Goal: Check status: Check status

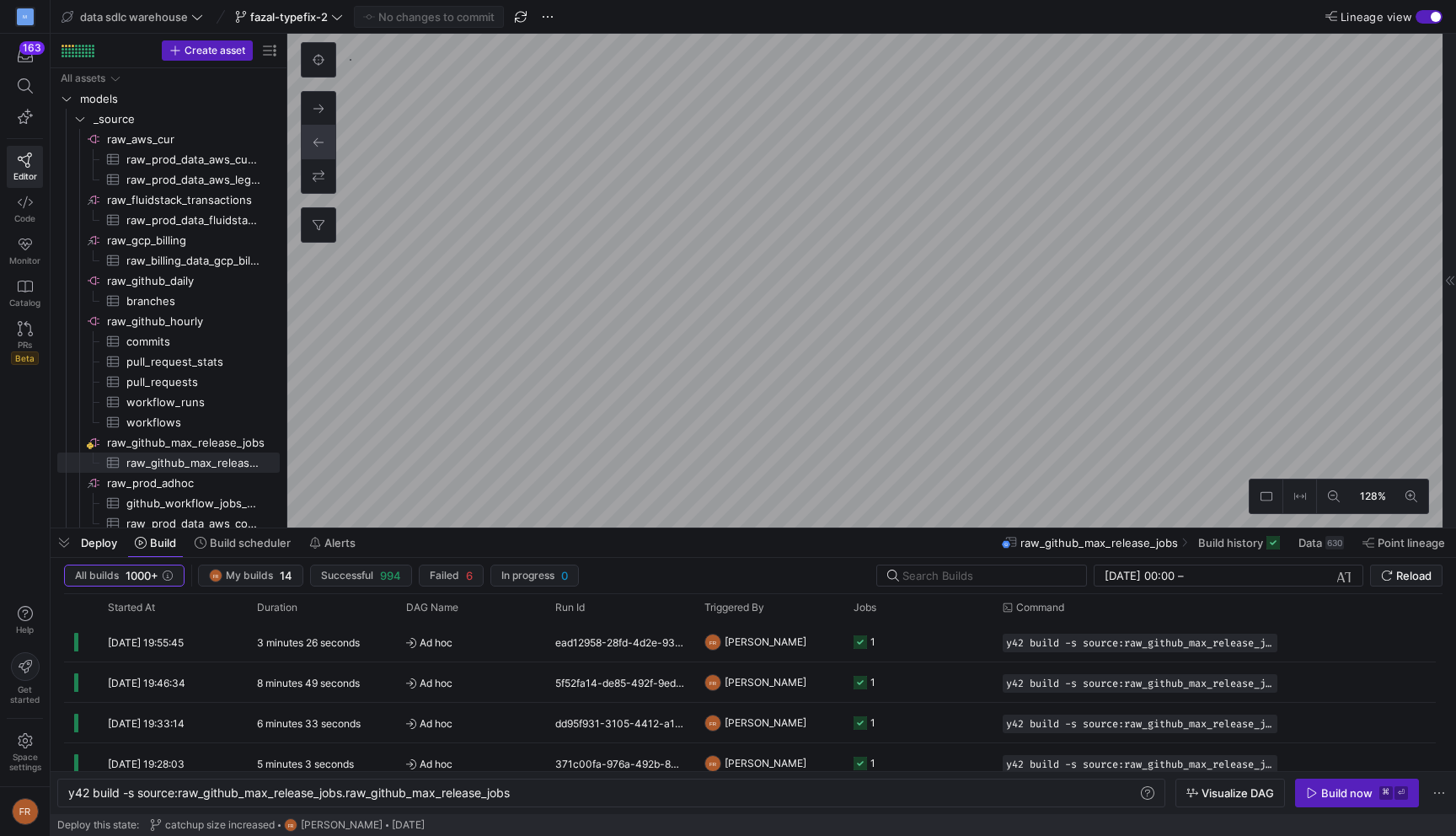
scroll to position [0, 447]
click at [635, 13] on y42-top-nav "data sdlc warehouse fazal-typefix-2 No changes to commit Lineage view" at bounding box center [754, 17] width 1406 height 34
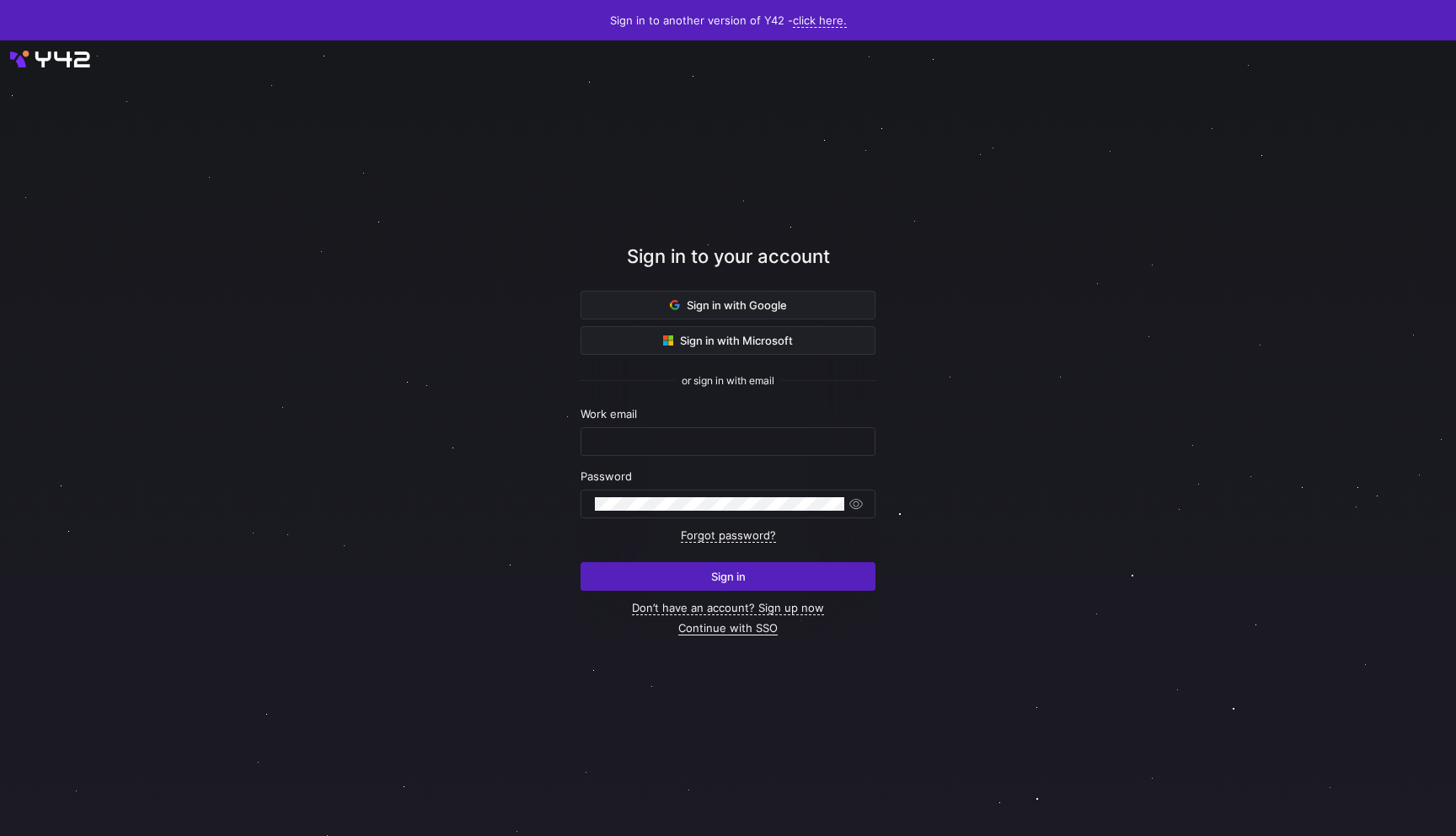
click at [702, 626] on link "Continue with SSO" at bounding box center [728, 627] width 99 height 14
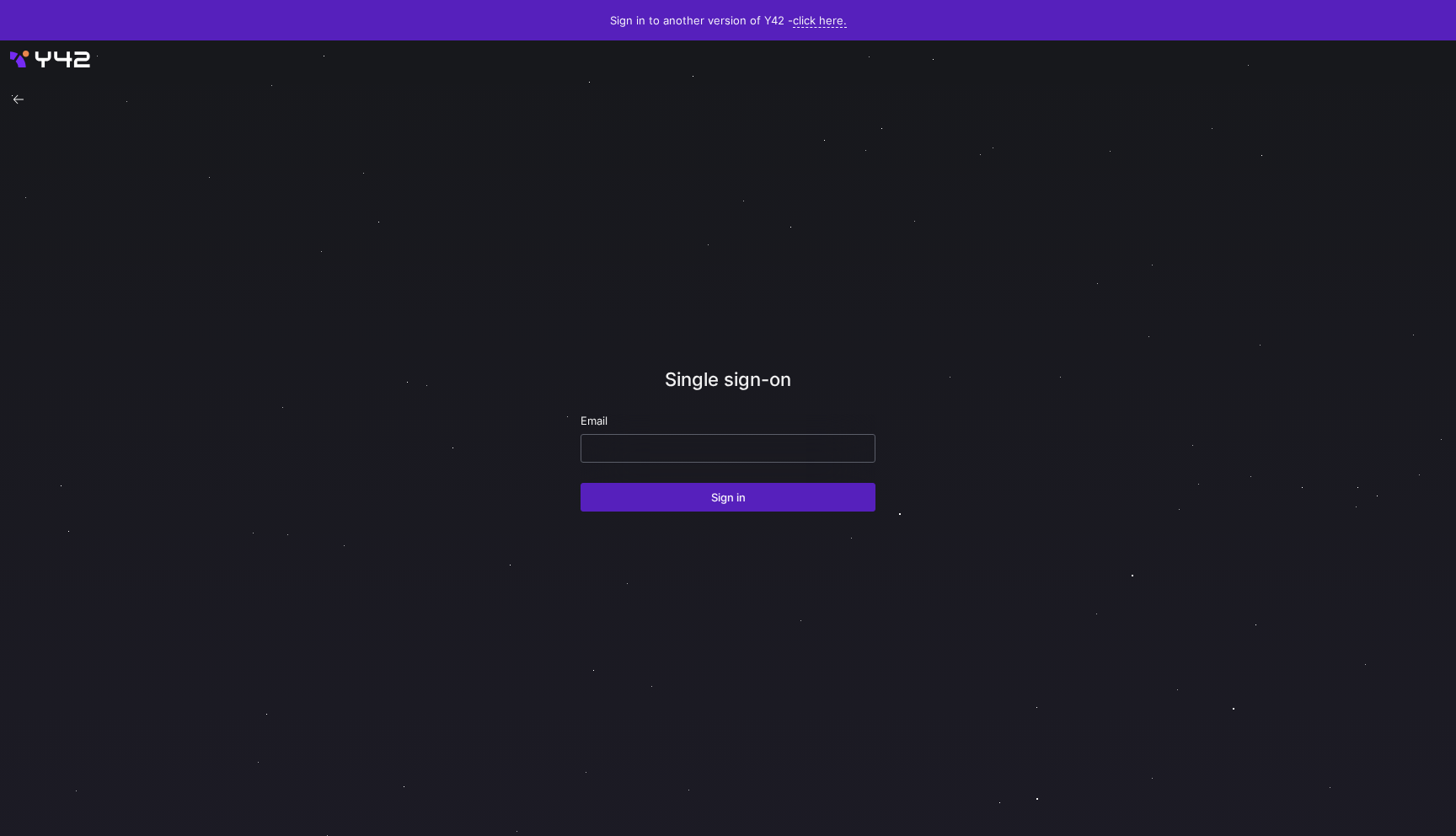
click at [674, 449] on input "email" at bounding box center [728, 448] width 266 height 13
type input "fazal@modular.com"
click at [581, 483] on button "Sign in" at bounding box center [728, 497] width 295 height 28
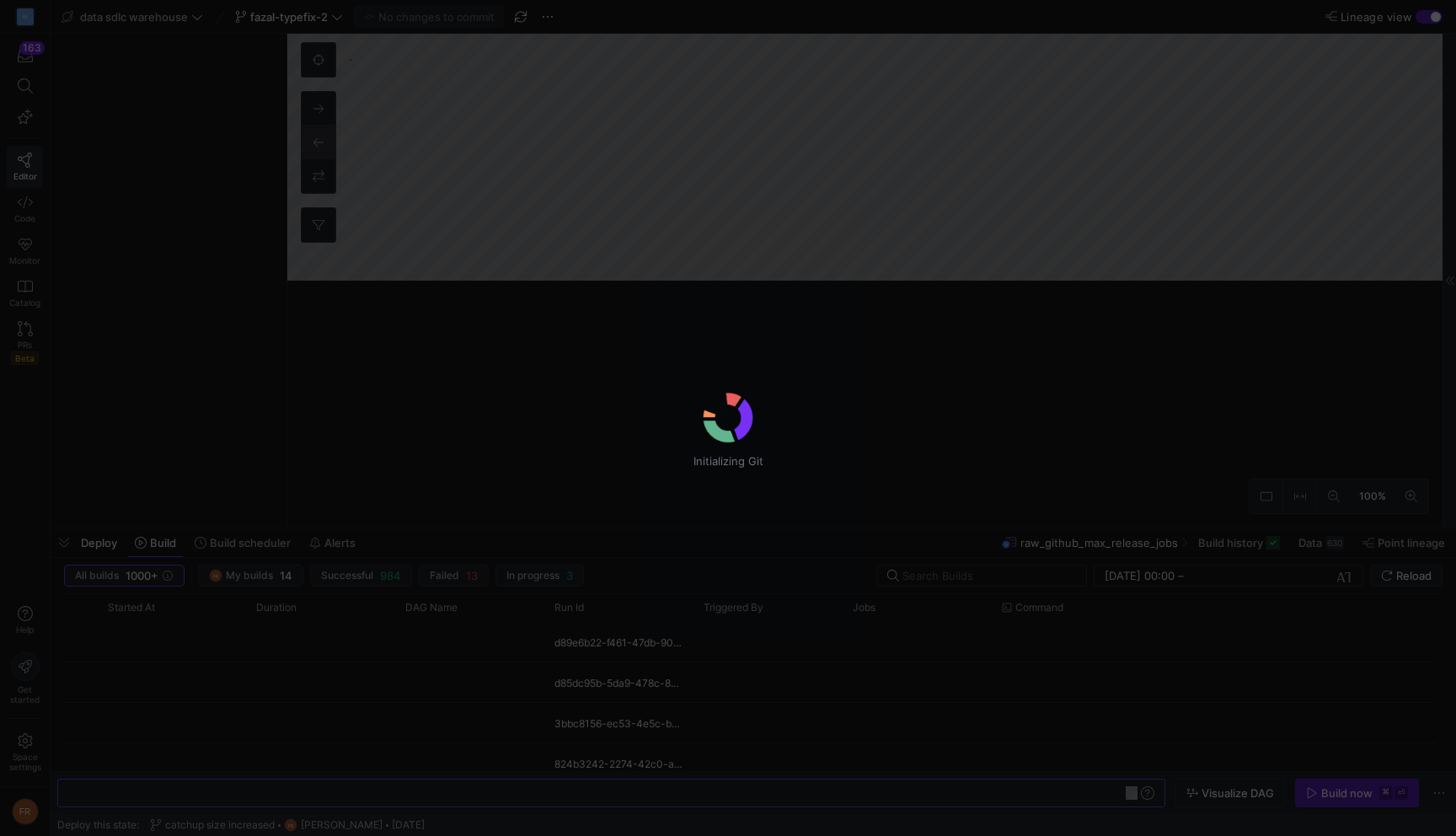
scroll to position [0, 447]
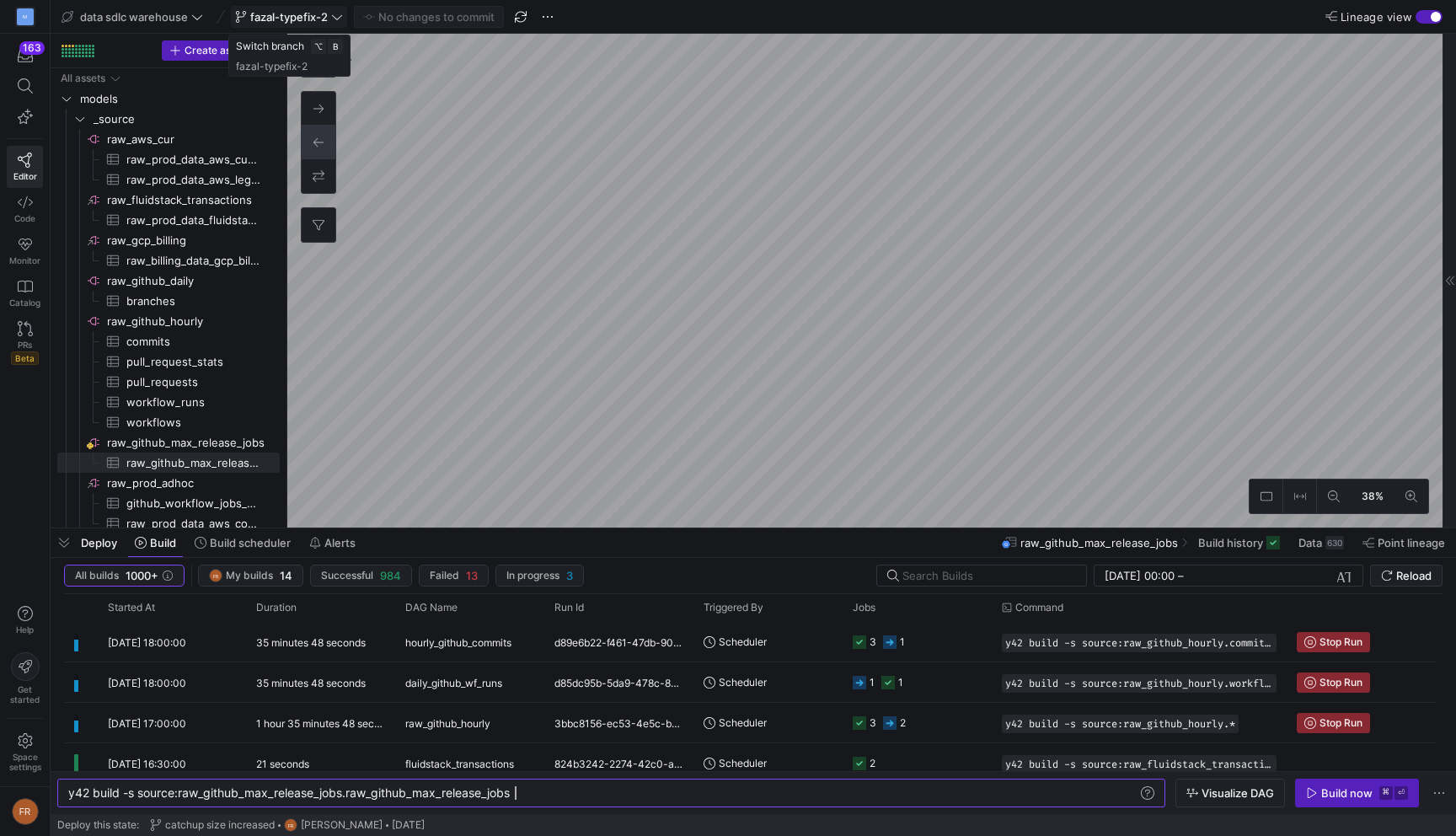
click at [308, 19] on span "fazal-typefix-2" at bounding box center [289, 17] width 77 height 13
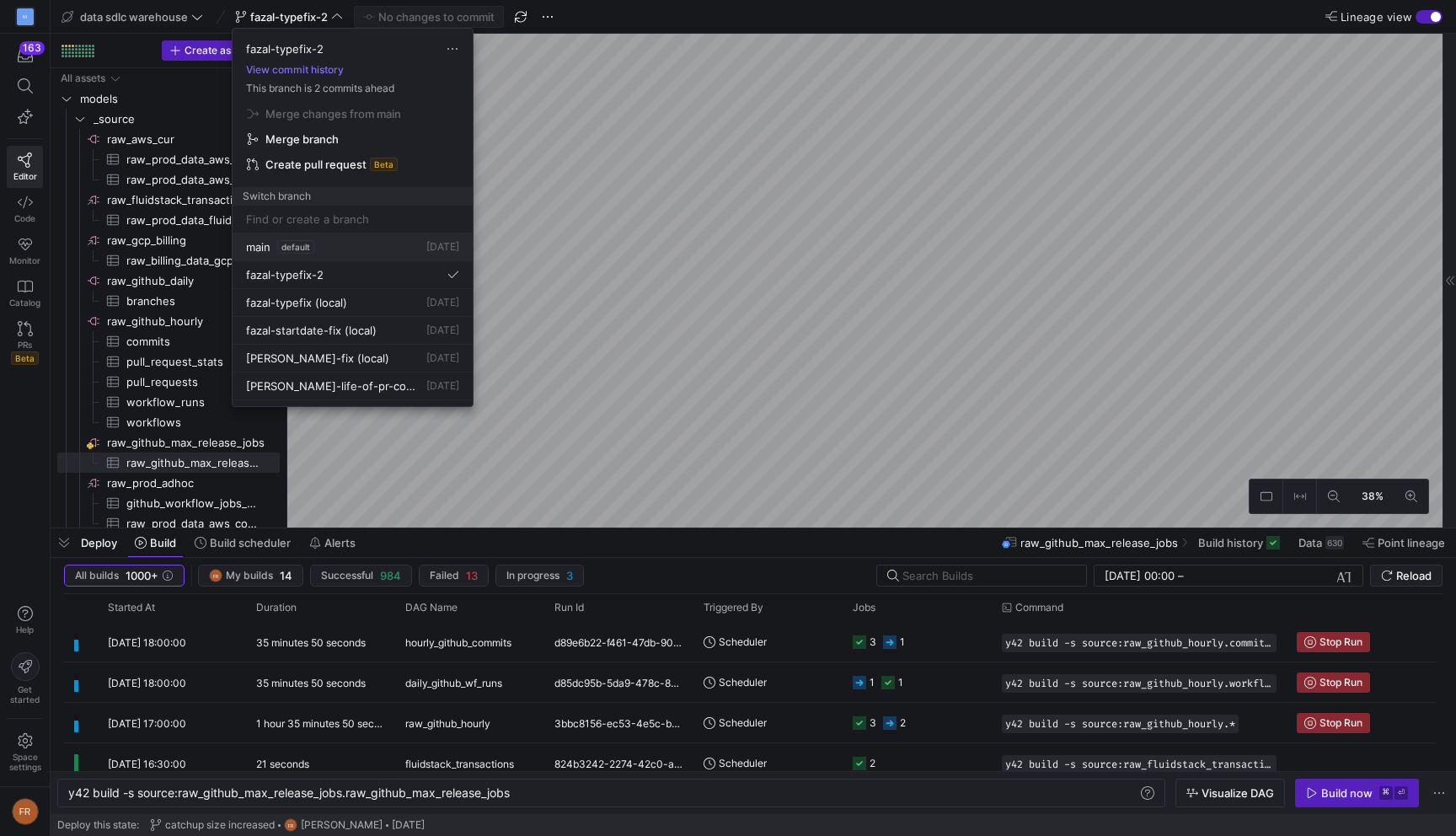
click at [340, 247] on div "main default [DATE]" at bounding box center [352, 247] width 214 height 13
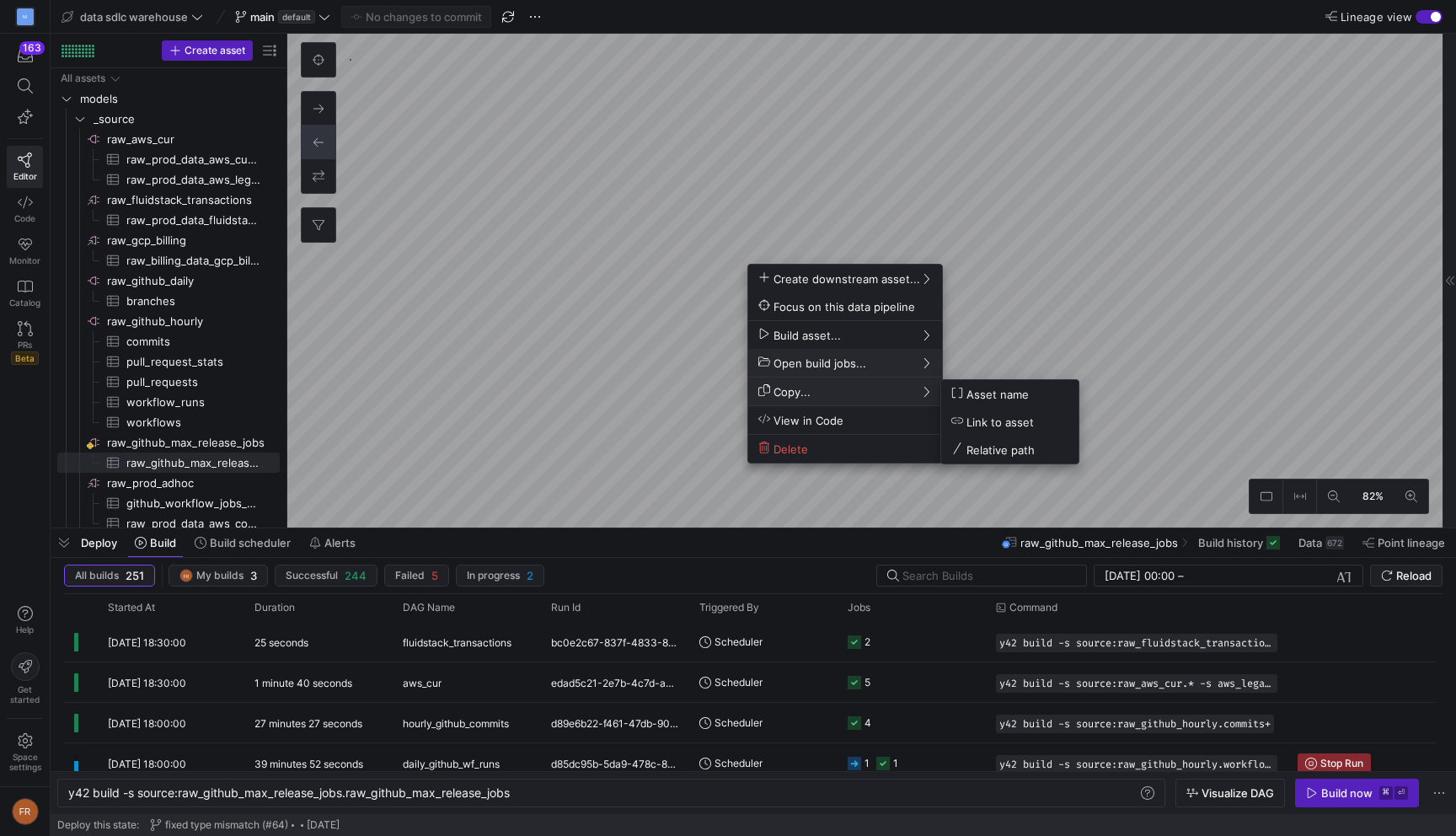
click at [232, 544] on div at bounding box center [728, 418] width 1456 height 836
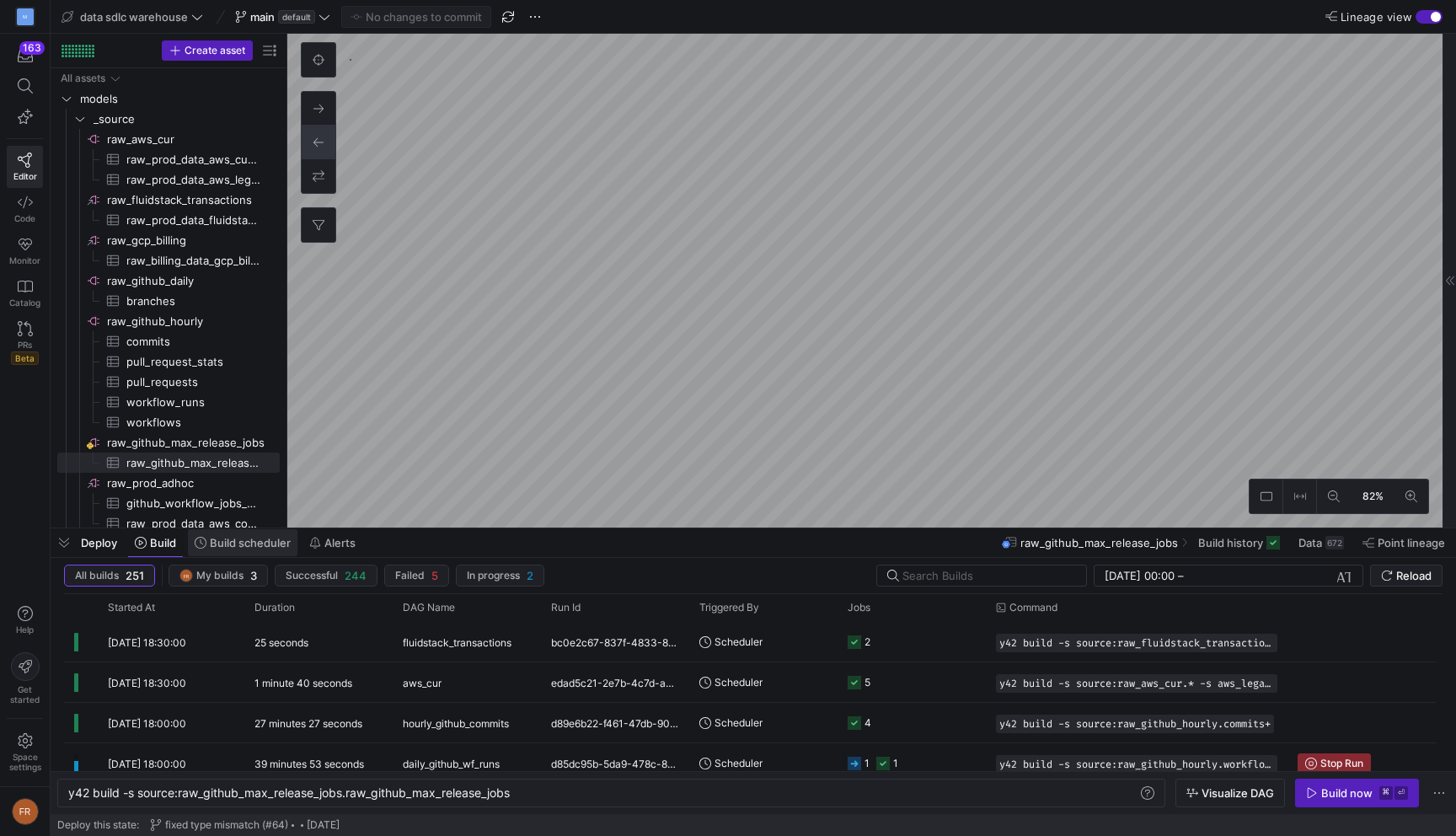
click at [243, 544] on span "Build scheduler" at bounding box center [250, 542] width 81 height 13
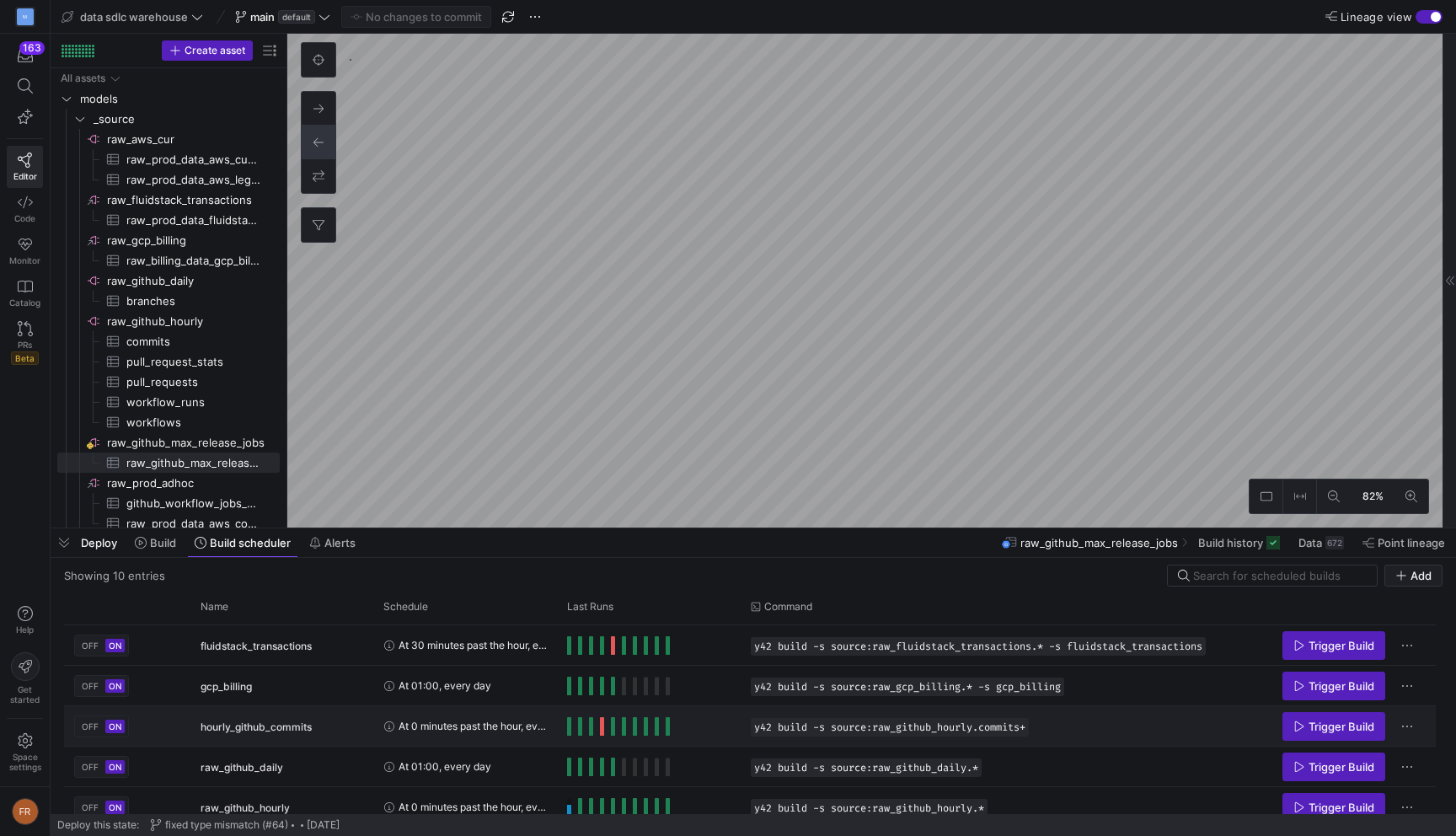
scroll to position [71, 0]
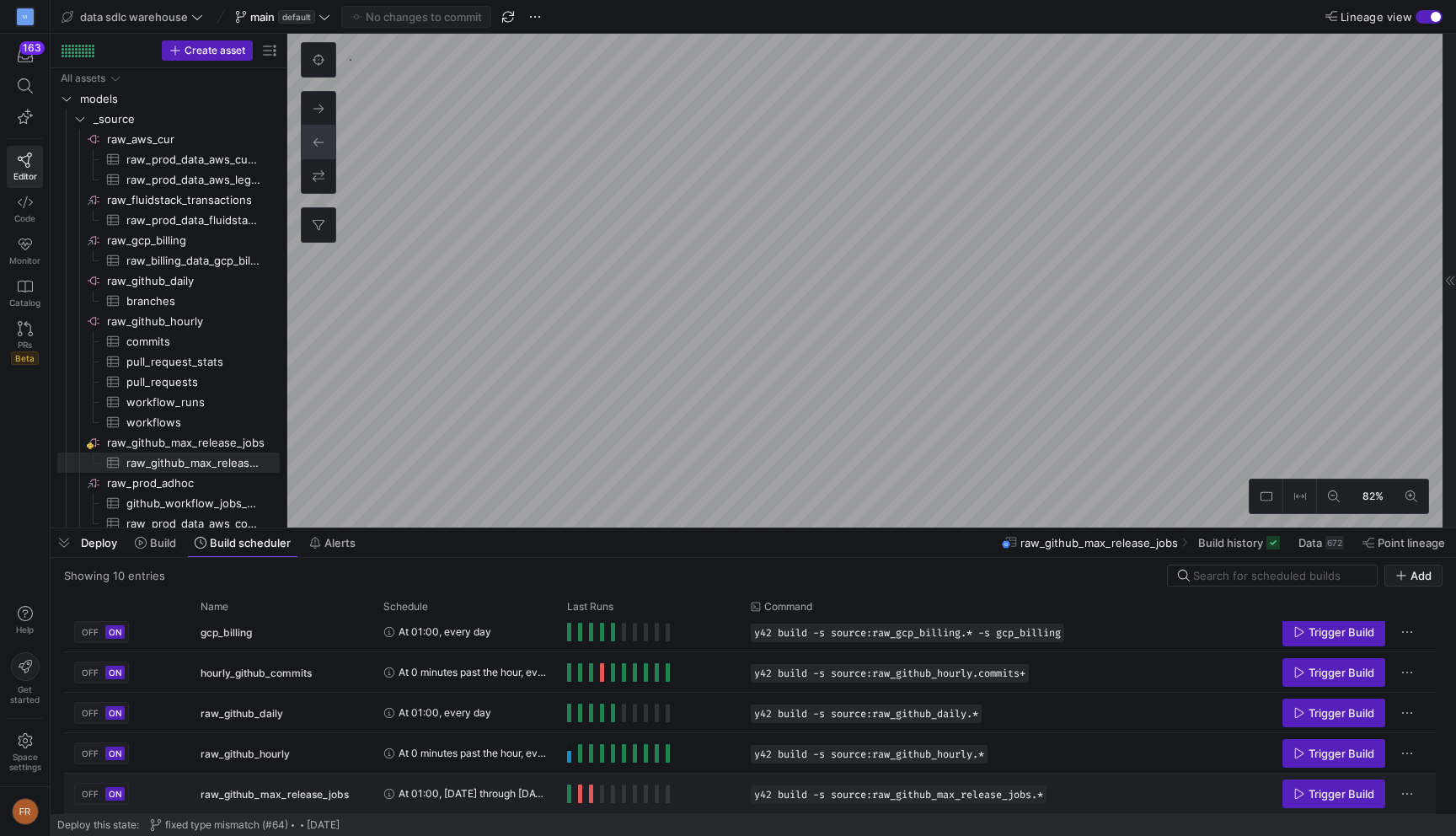
click at [368, 799] on div "raw_github_max_release_jobs" at bounding box center [283, 793] width 183 height 40
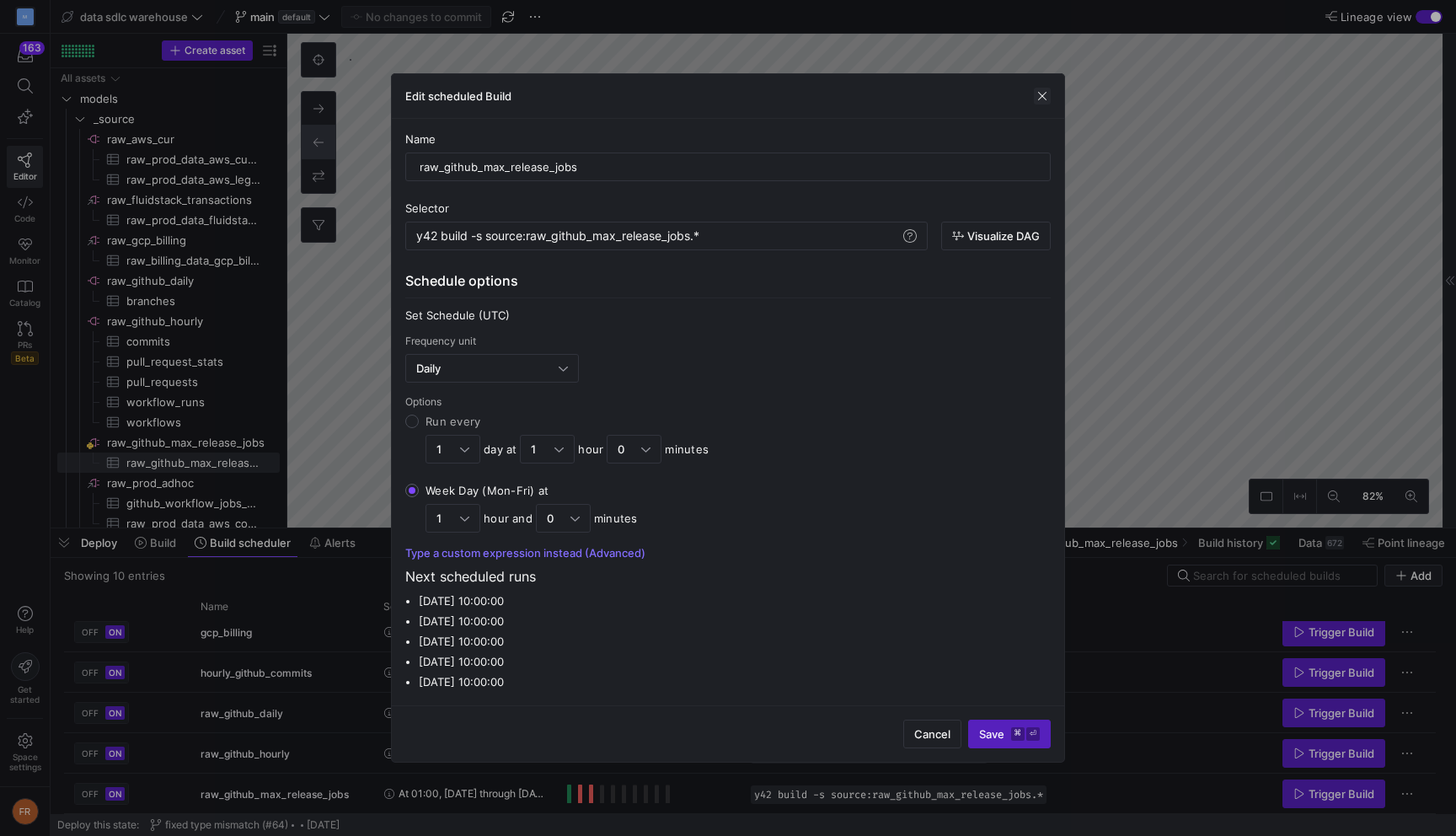
click at [1039, 96] on span "button" at bounding box center [1043, 96] width 17 height 17
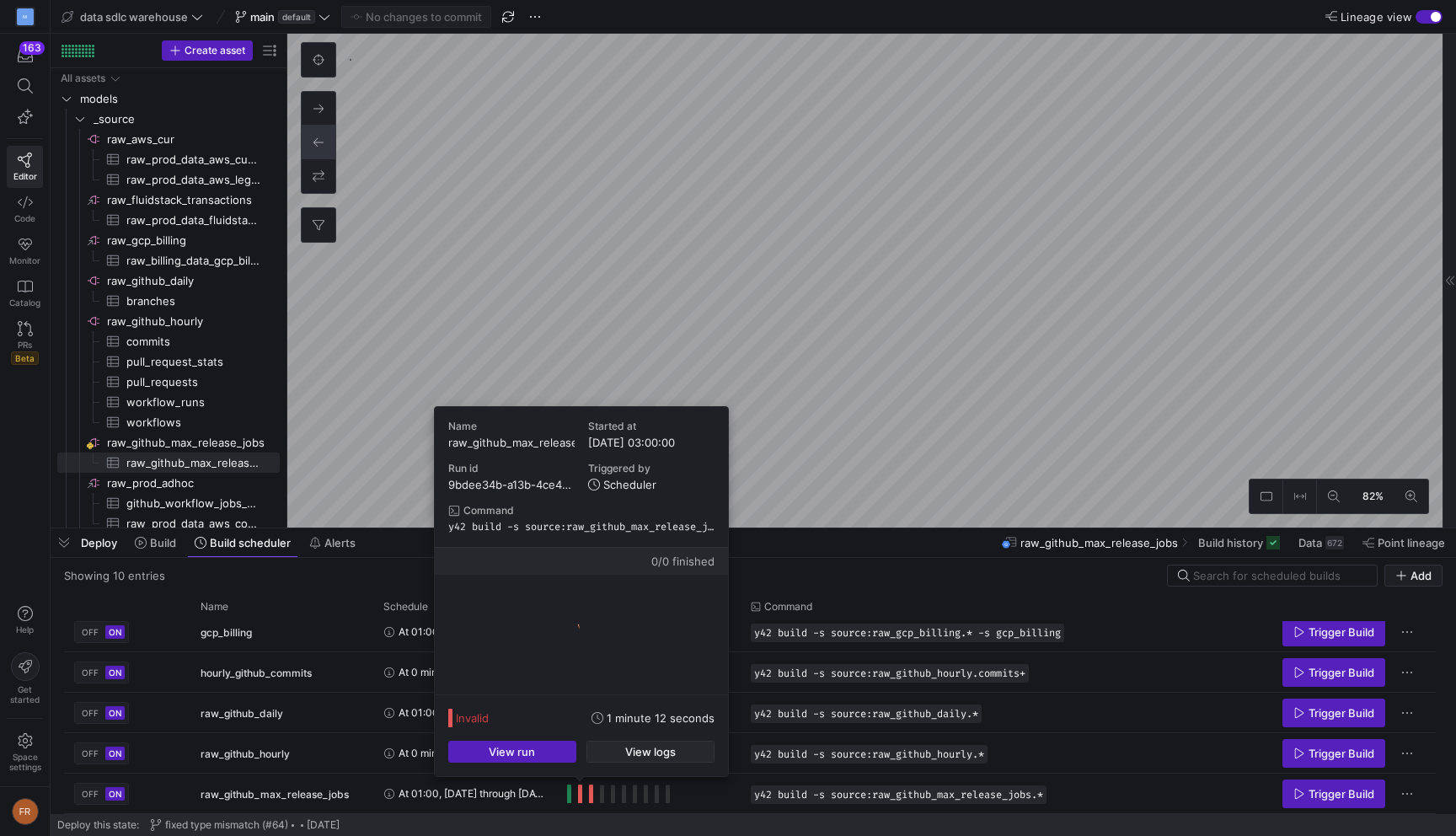
click at [617, 755] on span "button" at bounding box center [651, 751] width 127 height 20
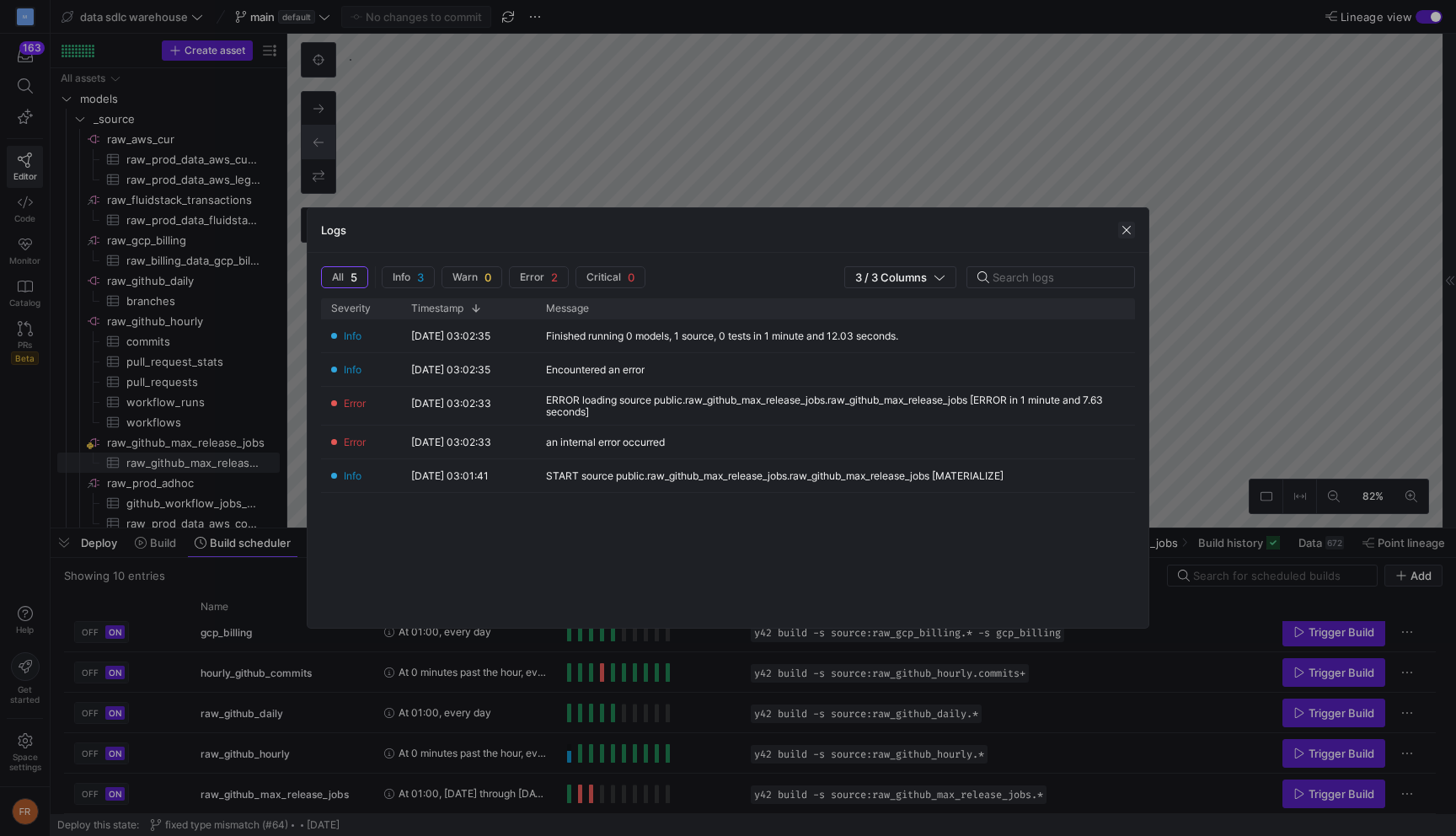
click at [1128, 229] on span "button" at bounding box center [1127, 230] width 17 height 17
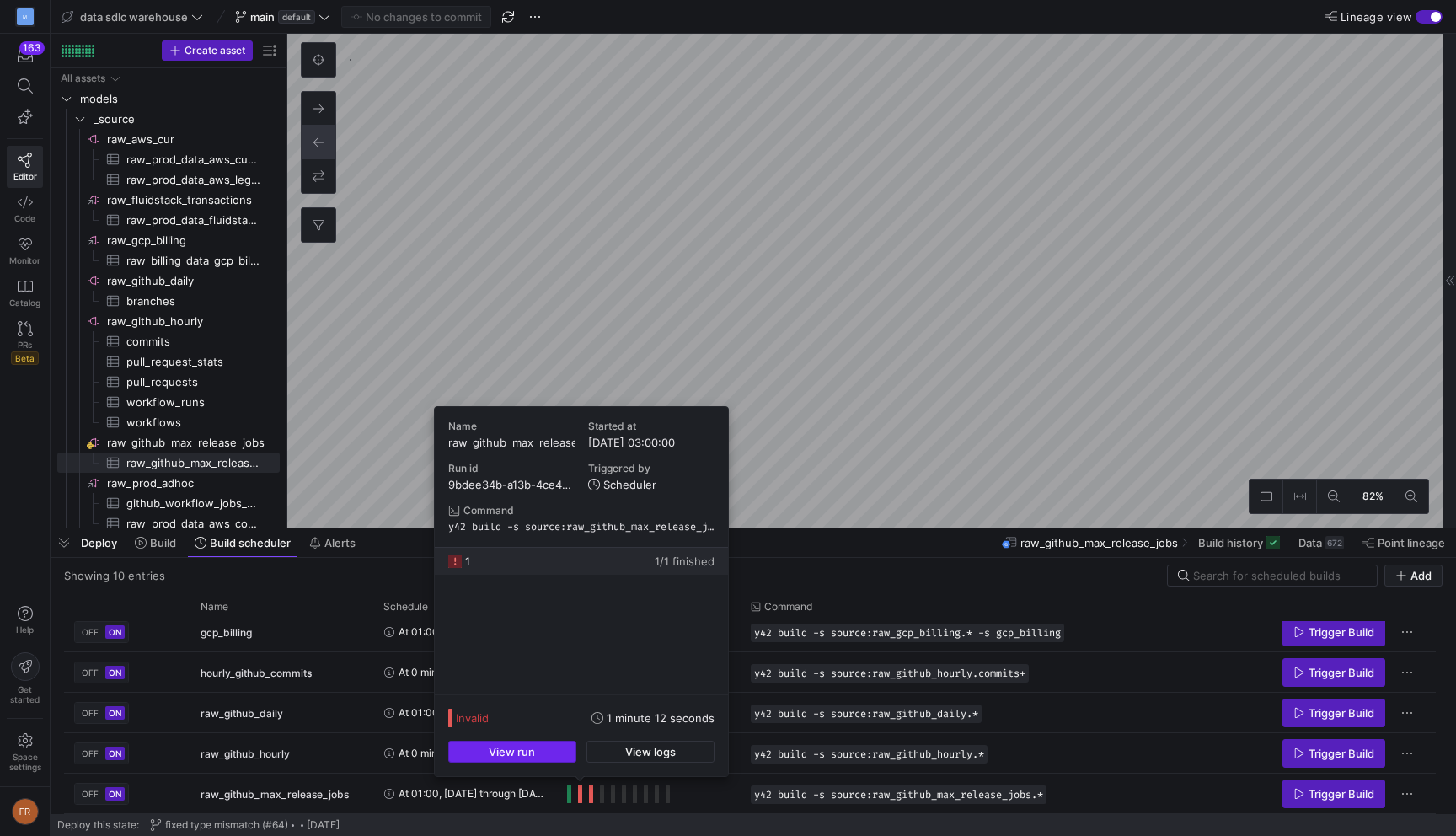
click at [535, 744] on span "button" at bounding box center [512, 751] width 127 height 20
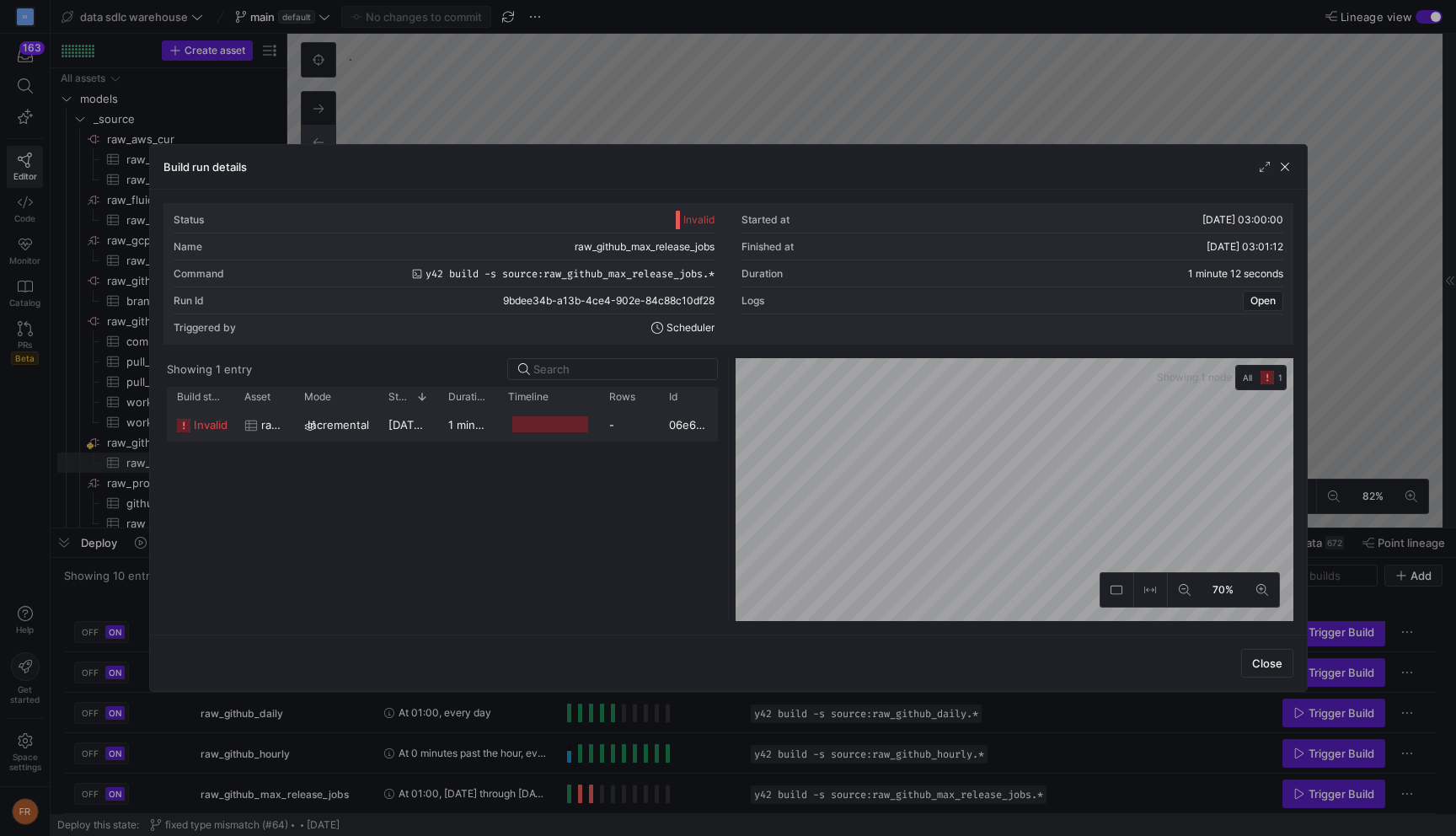
click at [351, 429] on span "incremental" at bounding box center [338, 425] width 61 height 33
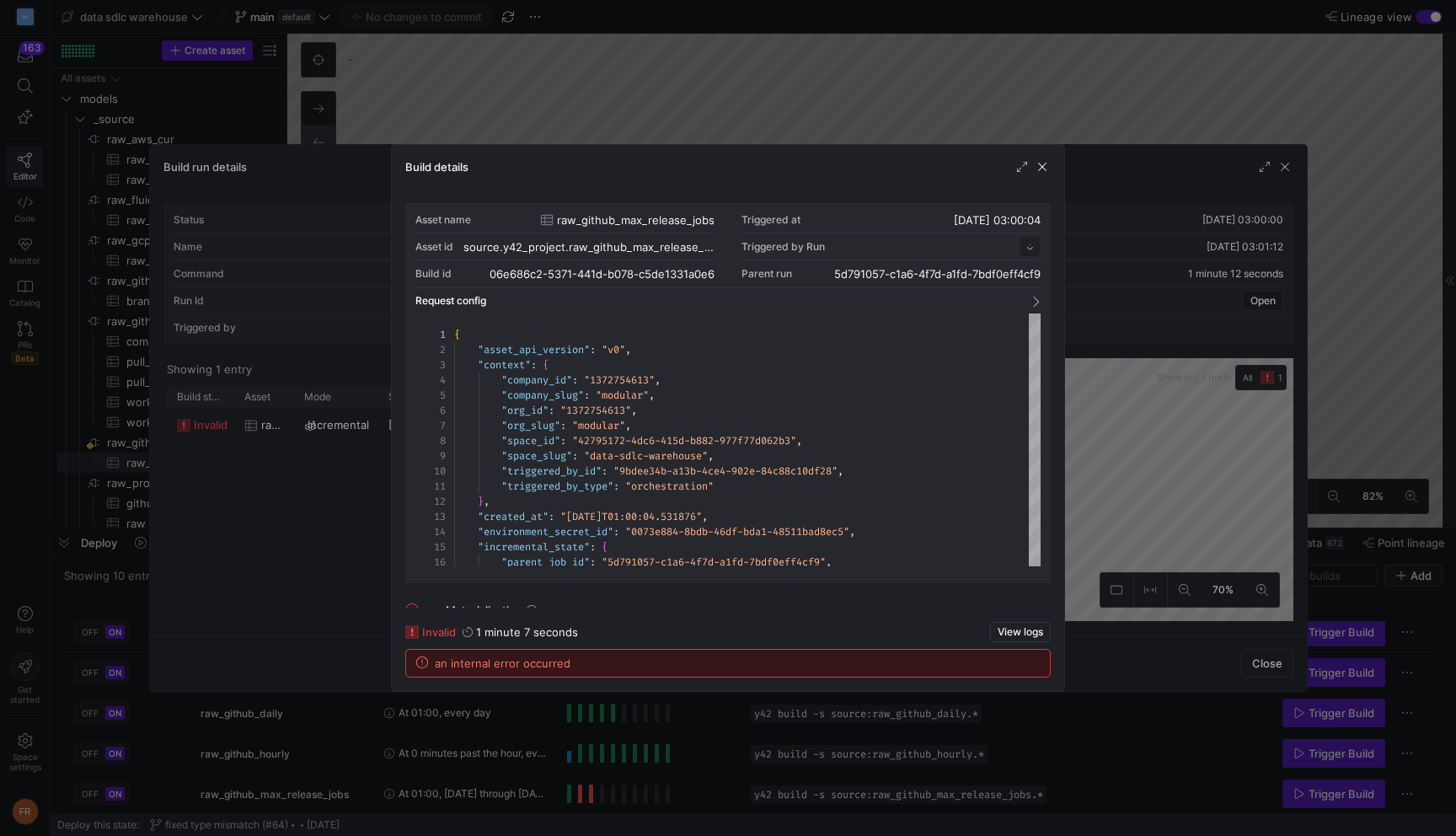
scroll to position [152, 0]
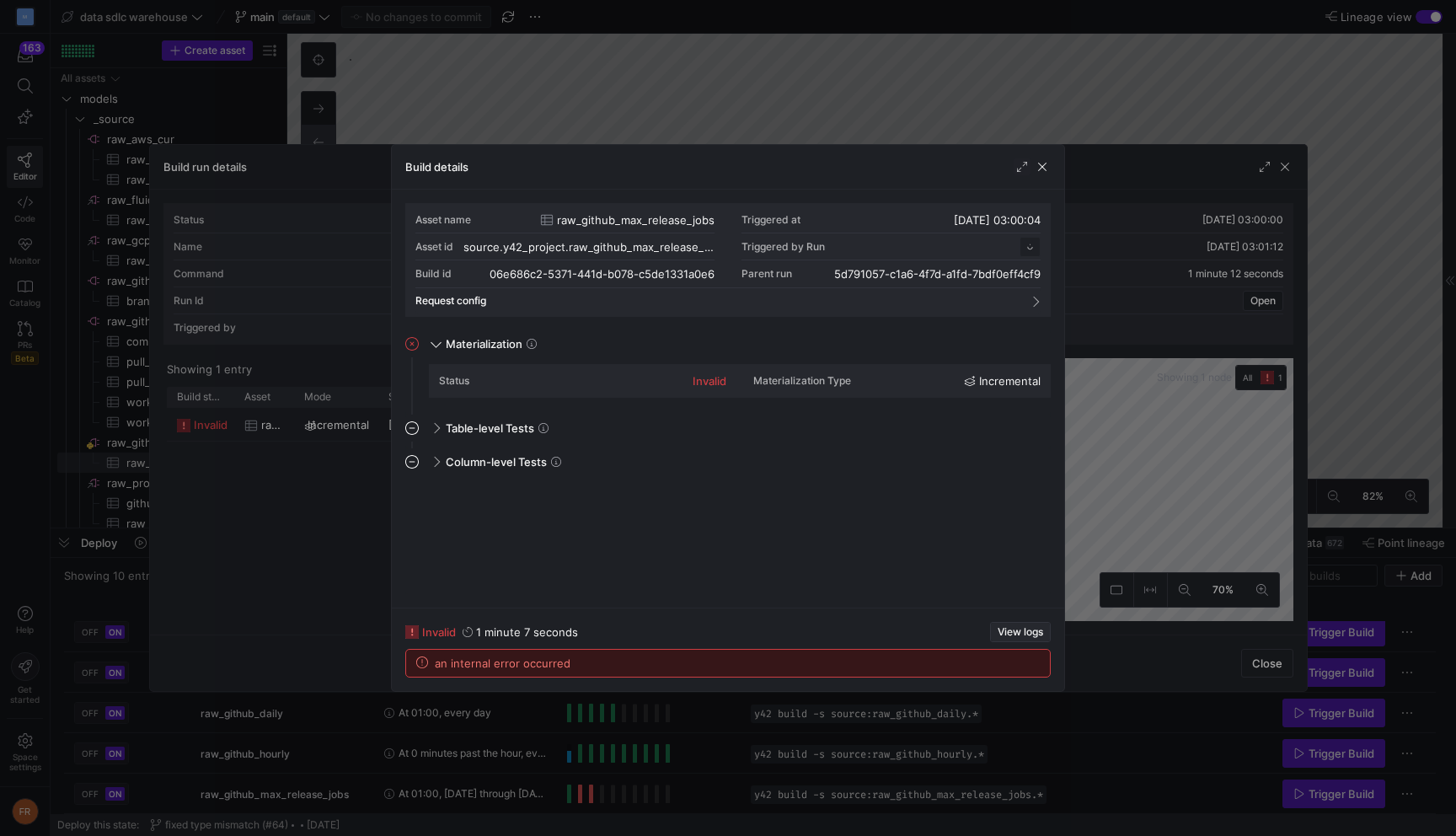
click at [1015, 625] on button "View logs" at bounding box center [1020, 631] width 60 height 20
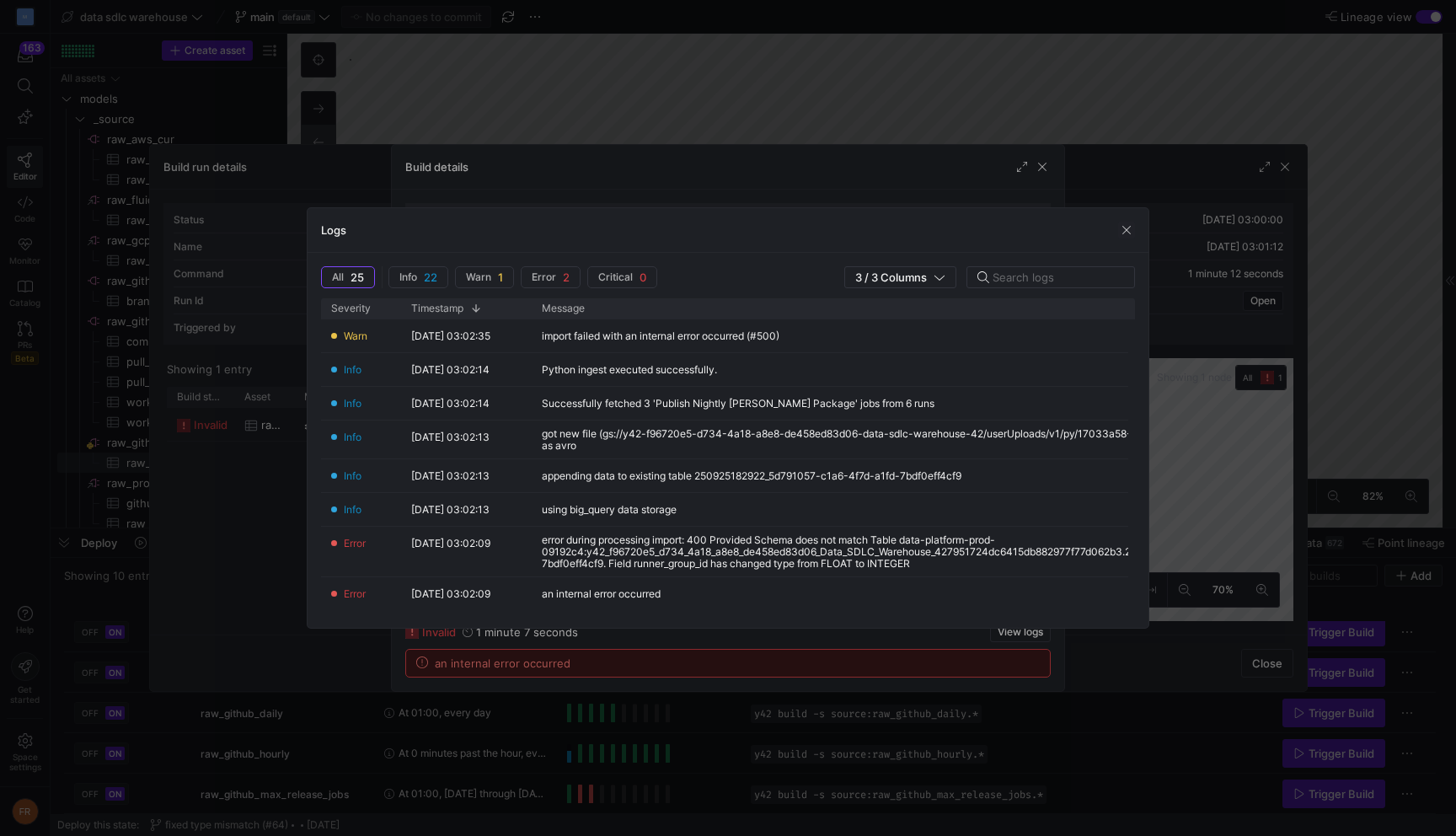
click at [1150, 134] on div at bounding box center [728, 418] width 1456 height 836
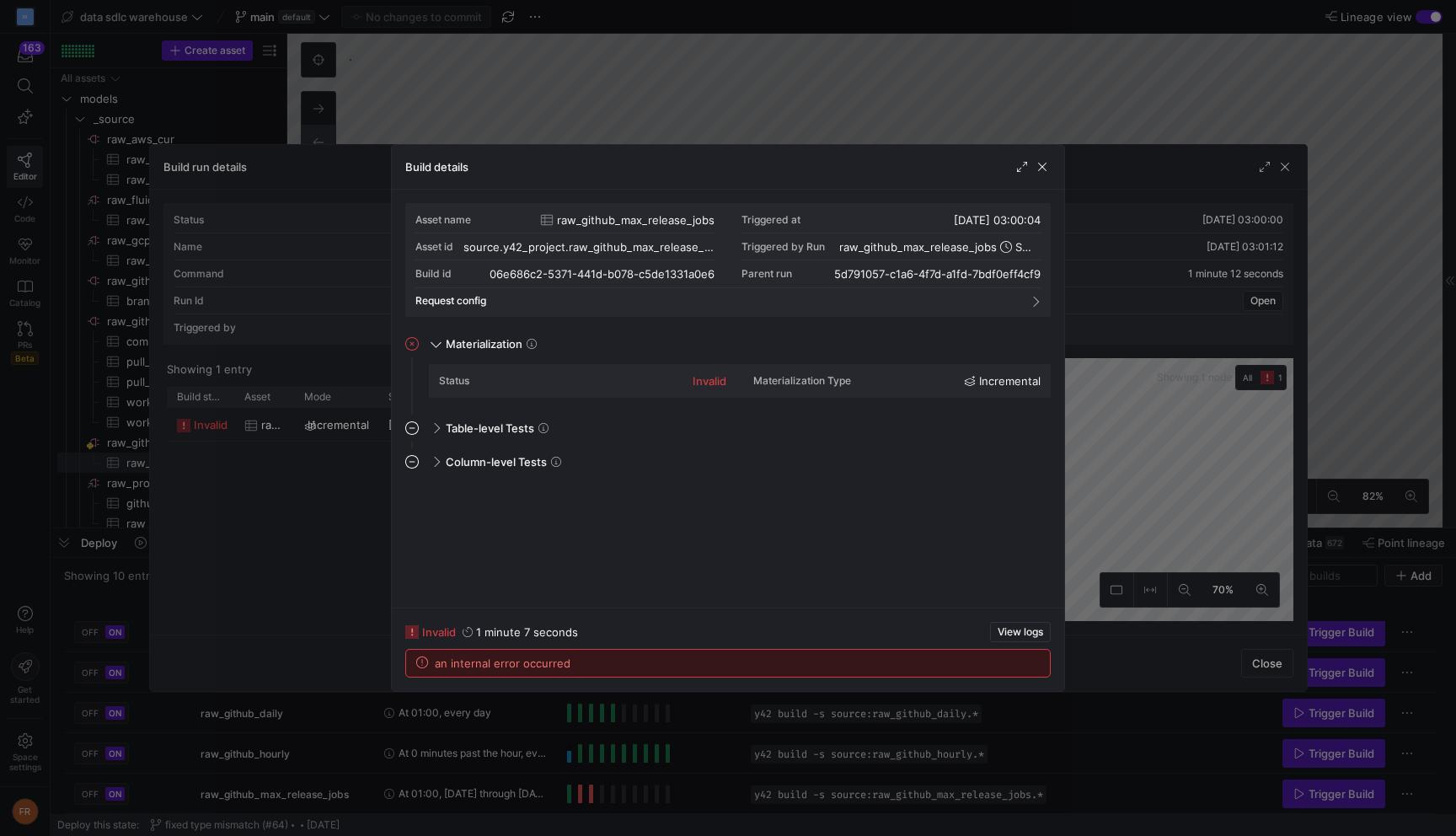
click at [1150, 134] on div at bounding box center [728, 418] width 1456 height 836
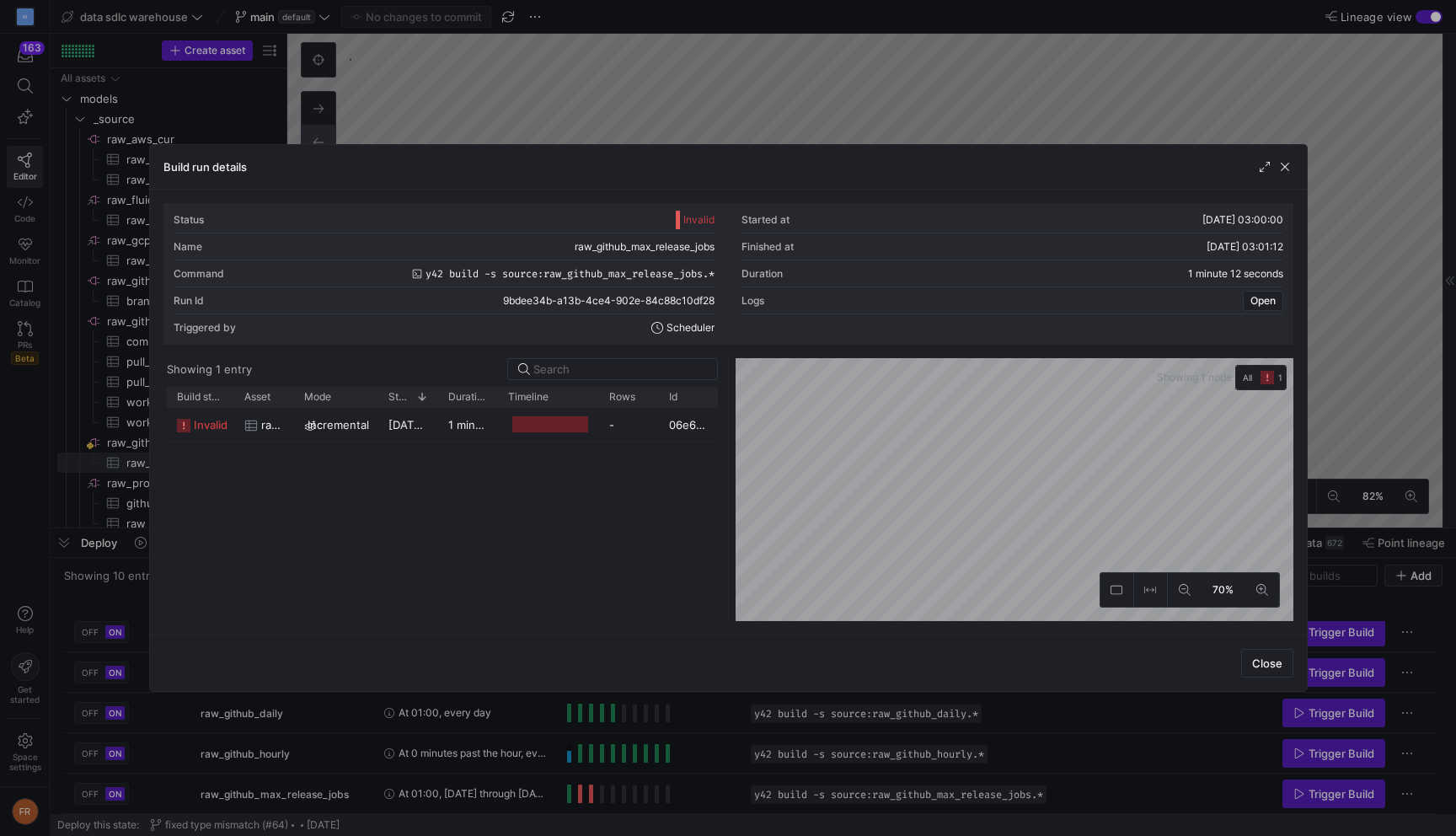
click at [1134, 118] on div at bounding box center [728, 418] width 1456 height 836
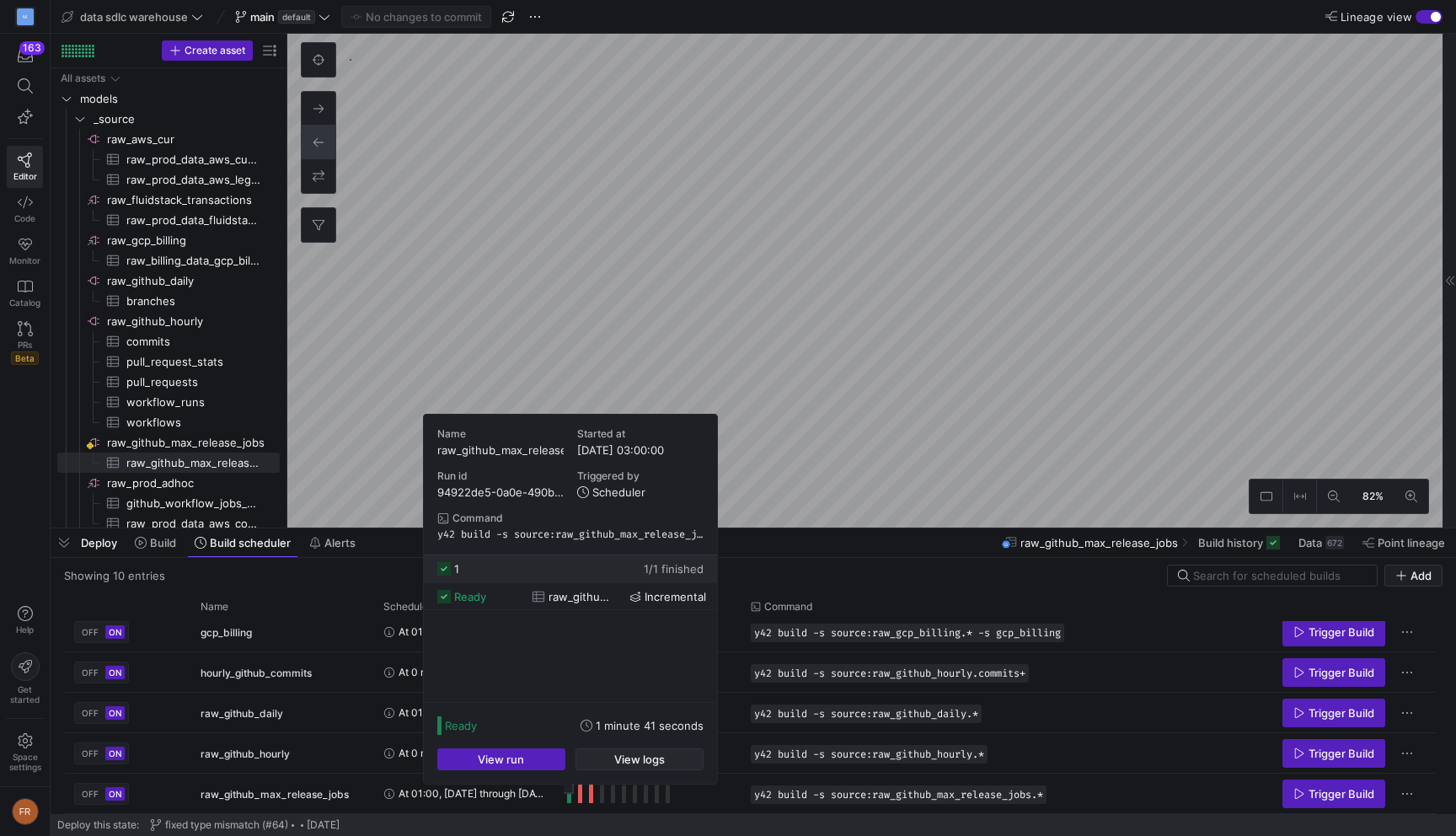
click at [600, 753] on span "button" at bounding box center [640, 759] width 127 height 20
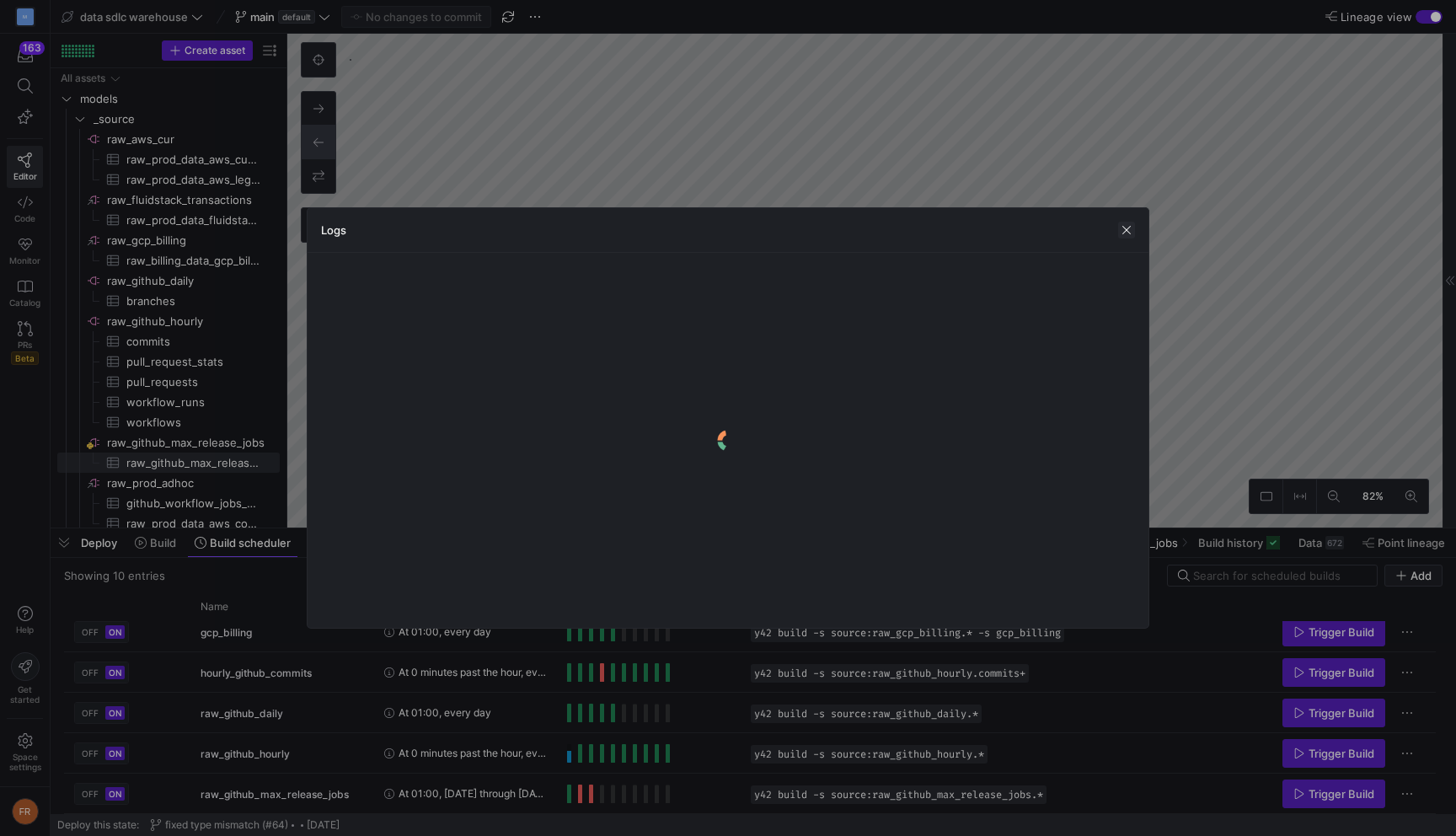
click at [1122, 222] on span "button" at bounding box center [1127, 230] width 17 height 17
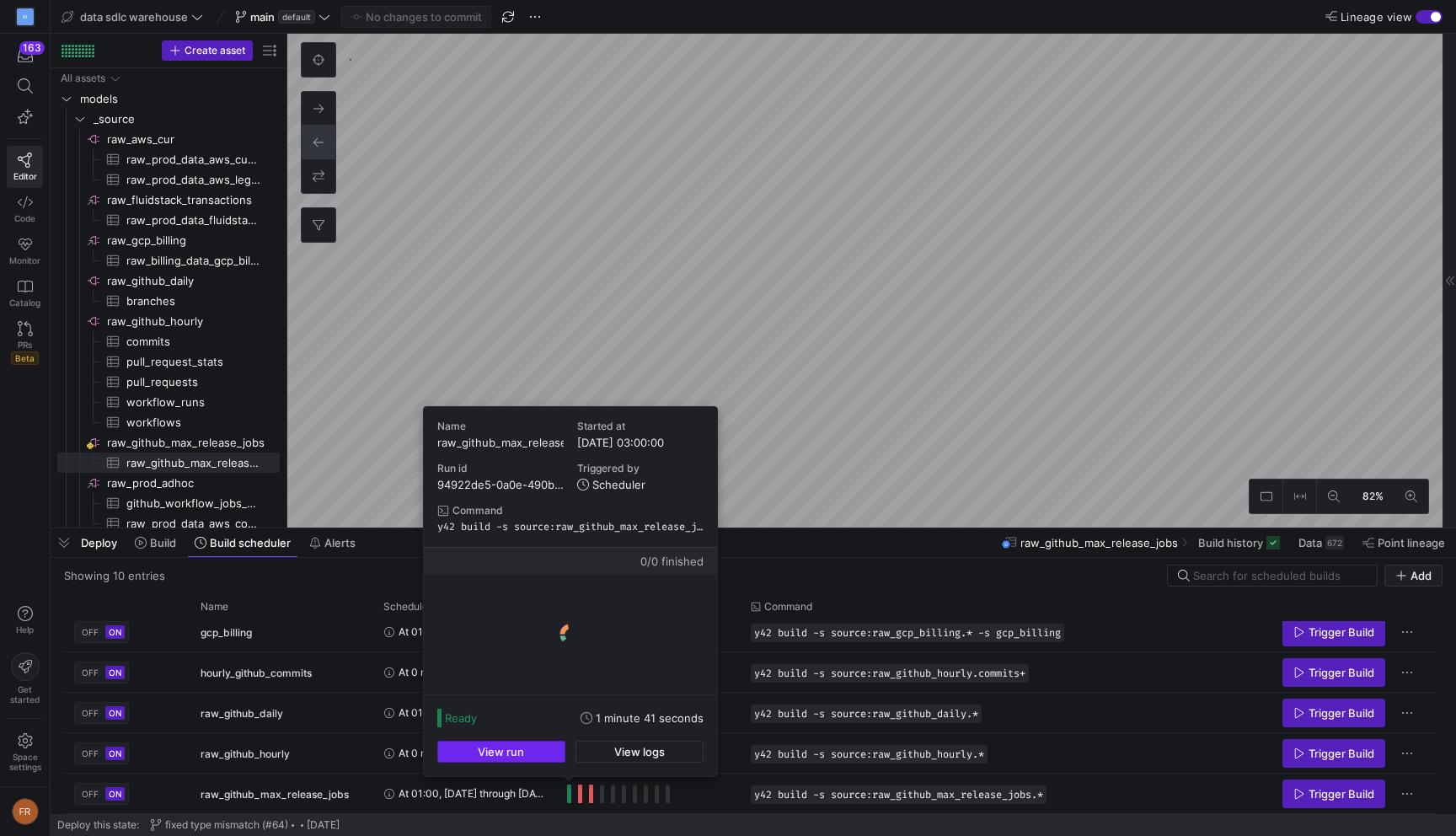
click at [540, 758] on span "button" at bounding box center [502, 751] width 127 height 20
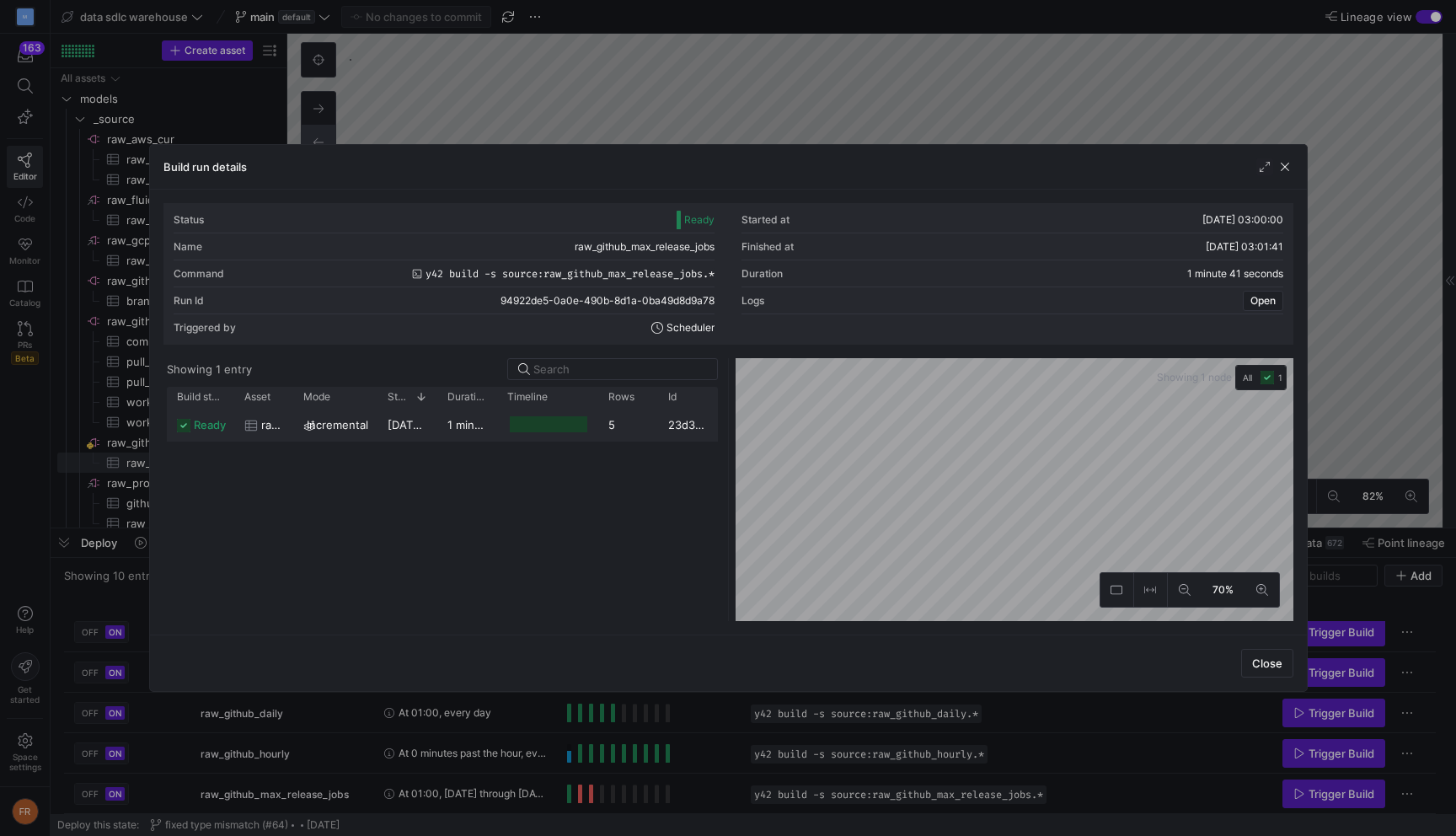
click at [498, 419] on div at bounding box center [547, 424] width 101 height 33
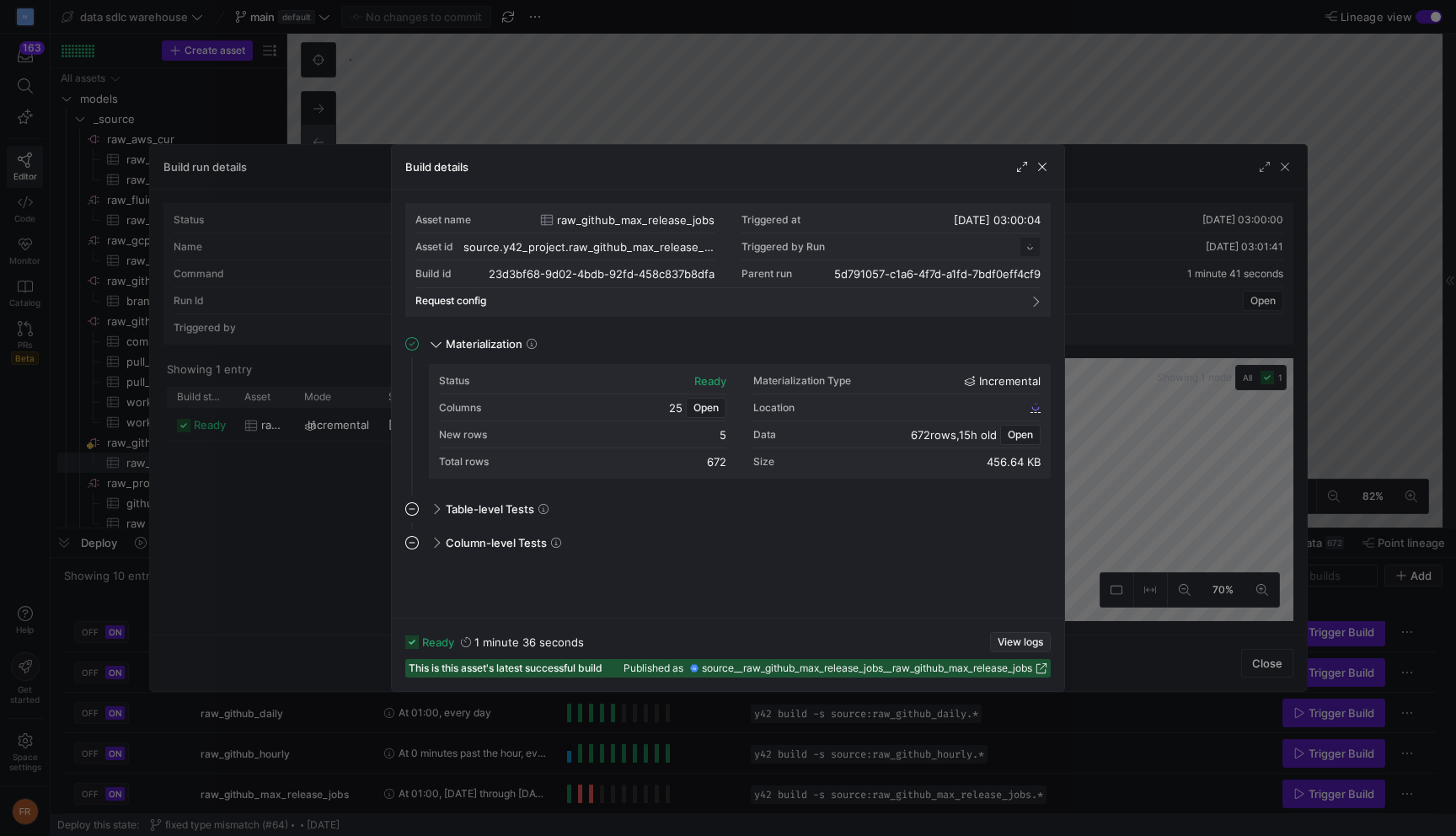
click at [1010, 636] on span "View logs" at bounding box center [1020, 641] width 45 height 11
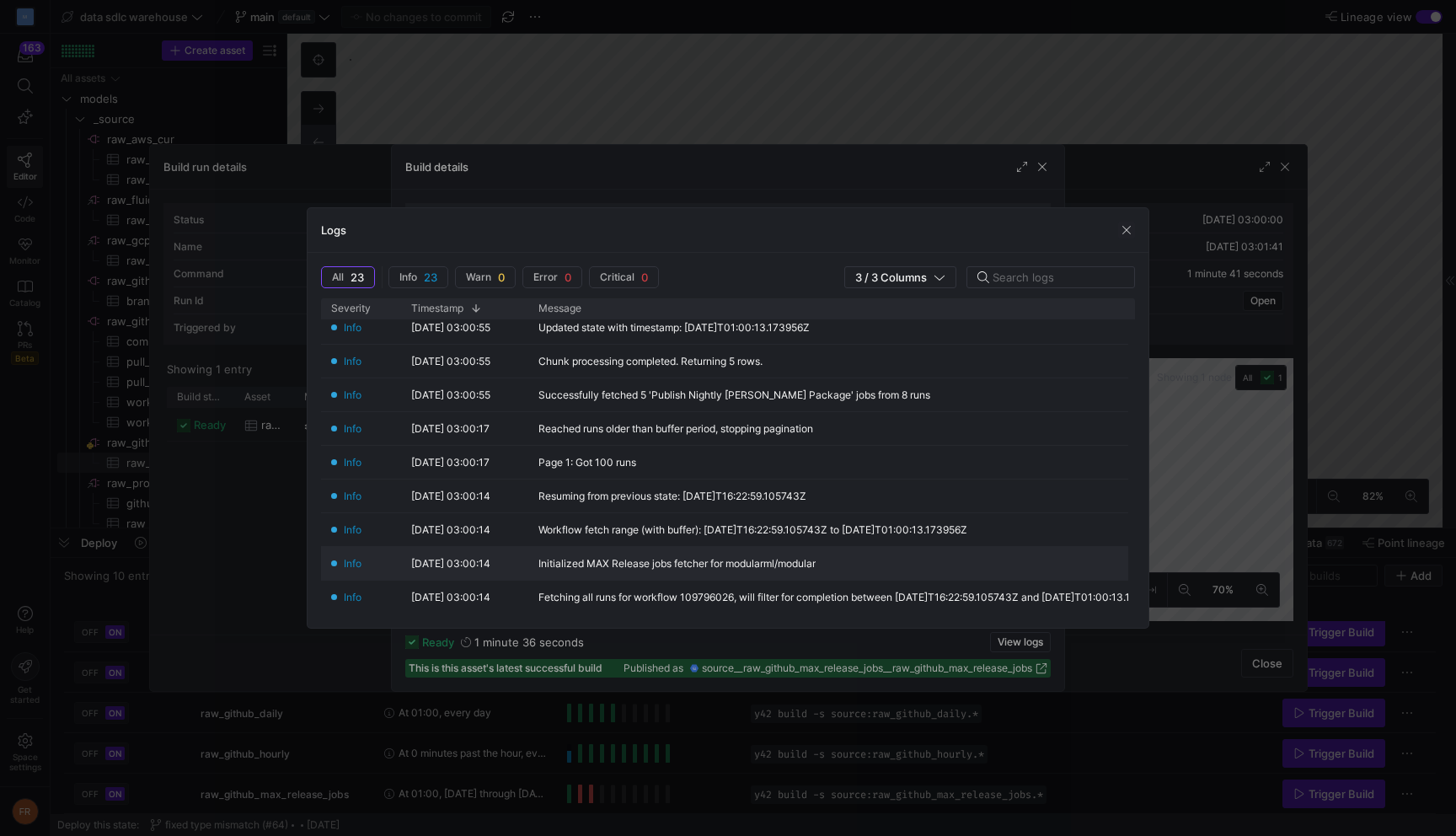
scroll to position [492, 0]
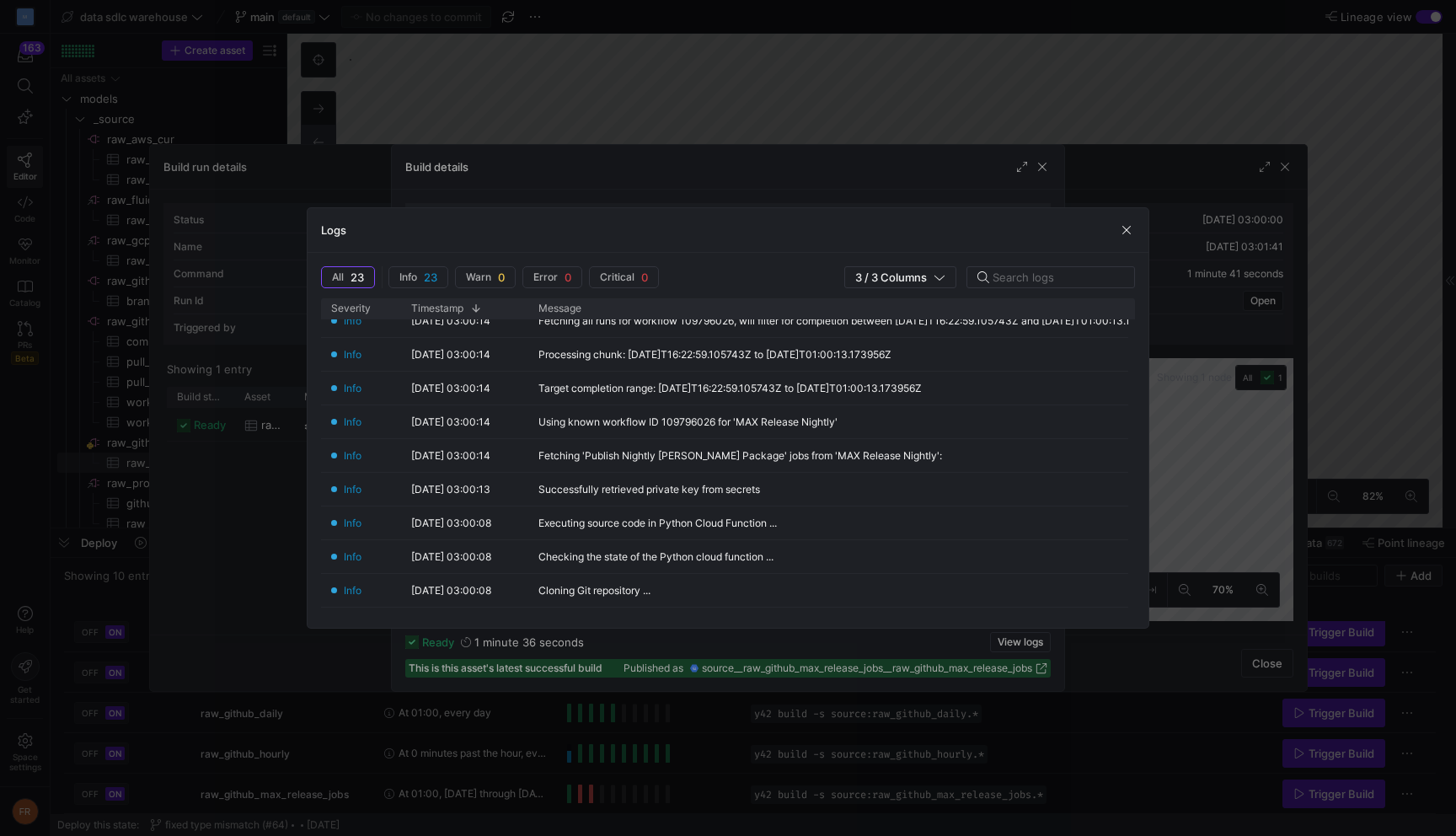
click at [1115, 232] on div "Logs" at bounding box center [728, 230] width 841 height 44
